Goal: Use online tool/utility: Utilize a website feature to perform a specific function

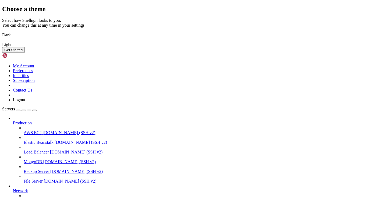
click at [2, 31] on img at bounding box center [2, 31] width 0 height 0
click at [25, 53] on button "Get Started" at bounding box center [13, 50] width 23 height 6
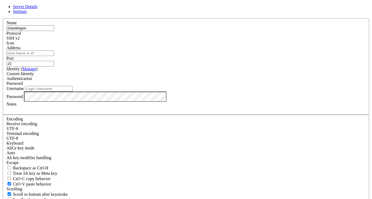
type input "DataWagon"
paste input "[TECHNICAL_ID]"
type input "[TECHNICAL_ID]"
click at [20, 50] on label "Address" at bounding box center [13, 47] width 14 height 5
click at [54, 56] on input "[TECHNICAL_ID]" at bounding box center [30, 53] width 48 height 6
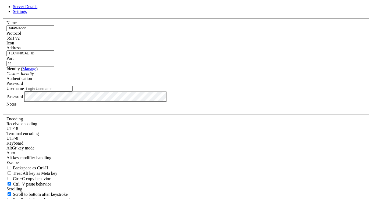
click at [73, 91] on input "Username" at bounding box center [49, 89] width 48 height 6
type input "root"
click at [161, 102] on div "Password" at bounding box center [185, 96] width 359 height 10
click at [181, 91] on div "Username root" at bounding box center [185, 89] width 359 height 6
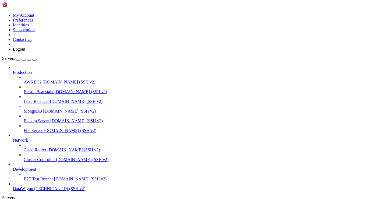
scroll to position [18, 0]
click at [33, 186] on span "DataWagon" at bounding box center [23, 188] width 20 height 5
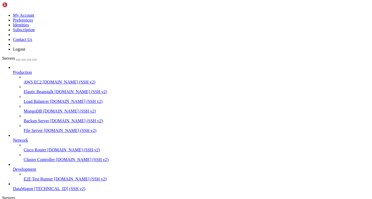
type input "/root"
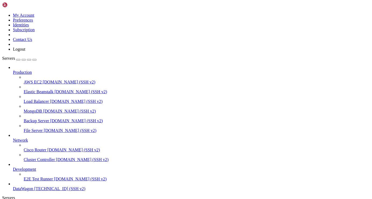
click at [18, 60] on div "button" at bounding box center [18, 60] width 0 height 0
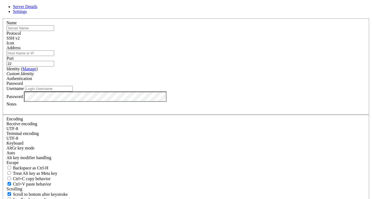
click at [20, 40] on span "SSH v2" at bounding box center [12, 38] width 13 height 5
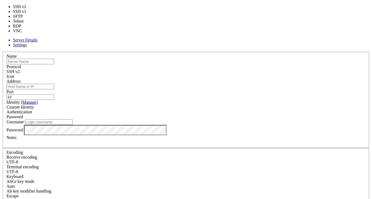
type input "3389"
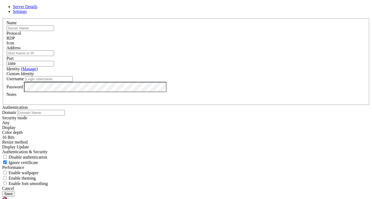
click at [73, 82] on input "Username" at bounding box center [49, 79] width 48 height 6
type input "root"
click at [54, 56] on input "Address" at bounding box center [30, 53] width 48 height 6
paste input "[TECHNICAL_ID]"
type input "[TECHNICAL_ID]"
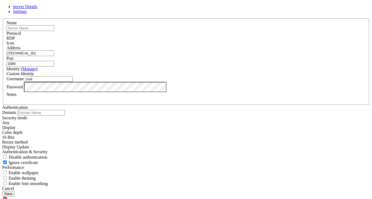
click at [54, 31] on input "text" at bounding box center [30, 28] width 48 height 6
type input "DataWagon RDP"
click at [179, 14] on header "Server Details Settings" at bounding box center [186, 9] width 368 height 10
click at [15, 191] on button "Save" at bounding box center [8, 194] width 12 height 6
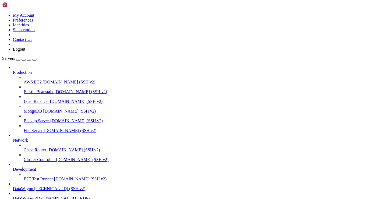
scroll to position [33, 0]
click at [41, 196] on span "DataWagon RDP" at bounding box center [28, 198] width 30 height 5
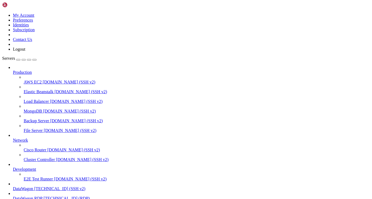
drag, startPoint x: 75, startPoint y: 346, endPoint x: 109, endPoint y: 346, distance: 33.9
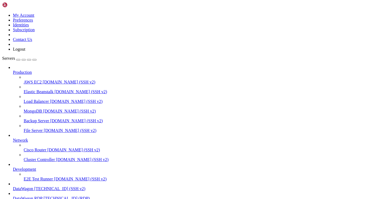
drag, startPoint x: 150, startPoint y: 363, endPoint x: 148, endPoint y: 350, distance: 13.1
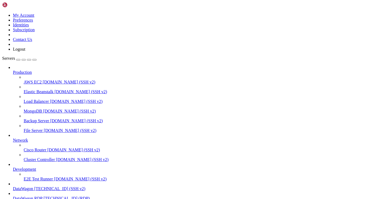
drag, startPoint x: 141, startPoint y: 372, endPoint x: 119, endPoint y: 361, distance: 24.8
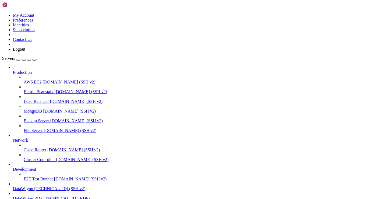
drag, startPoint x: 172, startPoint y: 349, endPoint x: 221, endPoint y: 397, distance: 68.1
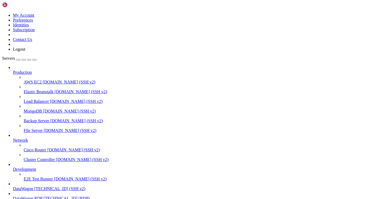
drag, startPoint x: 169, startPoint y: 396, endPoint x: 124, endPoint y: 368, distance: 52.8
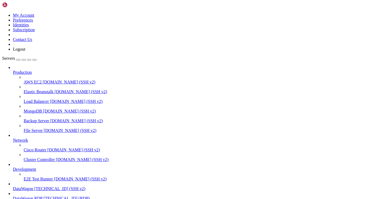
drag, startPoint x: 142, startPoint y: 367, endPoint x: 126, endPoint y: 341, distance: 30.5
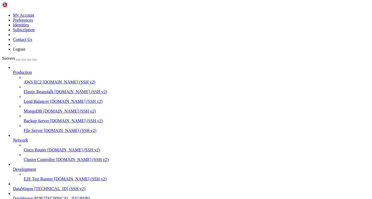
drag, startPoint x: 204, startPoint y: 346, endPoint x: 196, endPoint y: 350, distance: 8.3
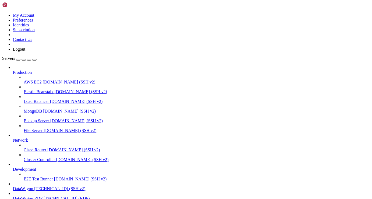
drag, startPoint x: 232, startPoint y: 345, endPoint x: 235, endPoint y: 346, distance: 3.3
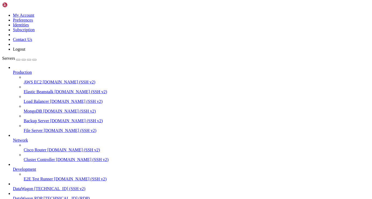
type input "DataWagon RDPUser"
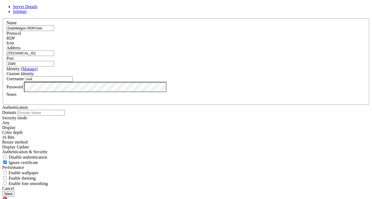
click at [148, 76] on div "Custom Identity" at bounding box center [185, 73] width 359 height 5
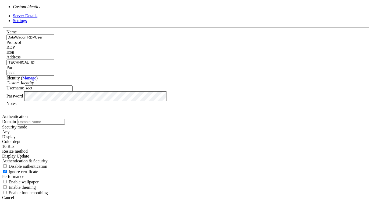
click at [109, 110] on div "Name DataWagon RDPUser Protocol RDP Icon Address [TECHNICAL_ID] ( Manage" at bounding box center [186, 111] width 368 height 168
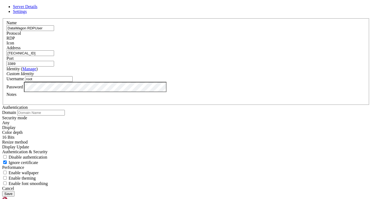
click at [73, 82] on input "root" at bounding box center [49, 79] width 48 height 6
type input "rdpuser"
click at [15, 191] on button "Save" at bounding box center [8, 194] width 12 height 6
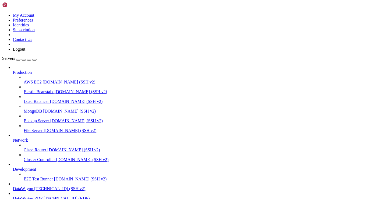
drag, startPoint x: 122, startPoint y: 412, endPoint x: 147, endPoint y: 413, distance: 24.5
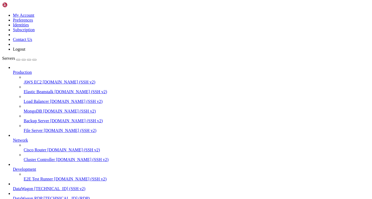
scroll to position [47, 0]
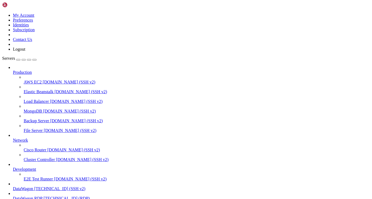
click at [40, 196] on span "DataWagon RDP" at bounding box center [28, 198] width 30 height 5
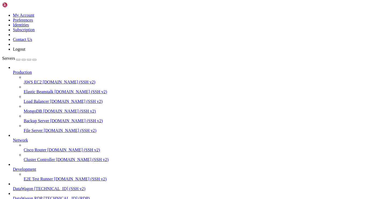
click at [40, 196] on span "DataWagon RDP" at bounding box center [28, 198] width 30 height 5
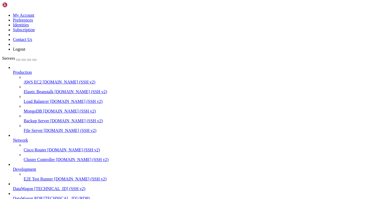
scroll to position [344, 0]
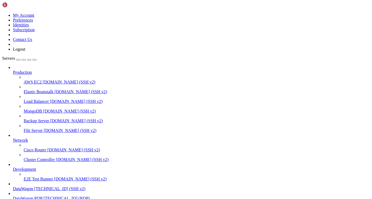
drag, startPoint x: 130, startPoint y: 356, endPoint x: 196, endPoint y: 357, distance: 65.1
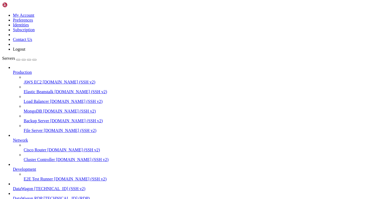
drag, startPoint x: 67, startPoint y: 379, endPoint x: 82, endPoint y: 358, distance: 25.8
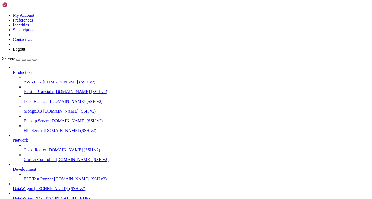
drag, startPoint x: 174, startPoint y: 412, endPoint x: 173, endPoint y: 387, distance: 25.3
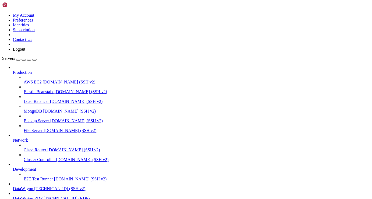
click at [34, 186] on span "[TECHNICAL_ID] (SSH v2)" at bounding box center [59, 188] width 51 height 5
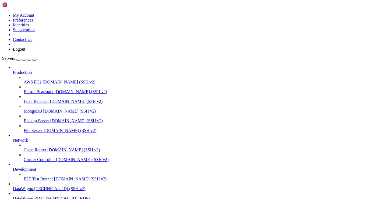
scroll to position [0, 0]
click at [43, 196] on span "DataWagon RDP" at bounding box center [28, 198] width 30 height 5
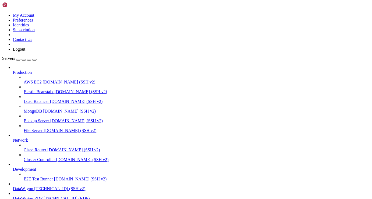
click at [44, 196] on span "[TECHNICAL_ID] (RDP)" at bounding box center [67, 198] width 46 height 5
drag, startPoint x: 210, startPoint y: 75, endPoint x: 129, endPoint y: 55, distance: 83.8
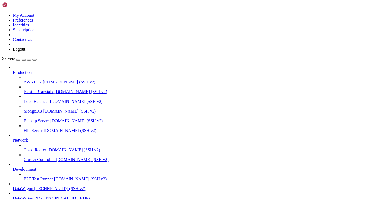
click at [44, 196] on span "[TECHNICAL_ID] (RDP)" at bounding box center [67, 198] width 46 height 5
